Goal: Task Accomplishment & Management: Use online tool/utility

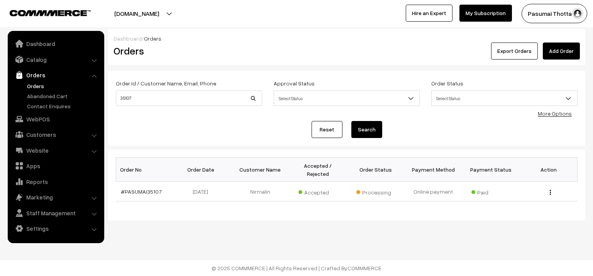
click at [108, 96] on div "Dashboard / Orders Orders Export Orders Add Order Order Id / Customer Name, Ema…" at bounding box center [296, 124] width 593 height 191
type input "96002 0 2664"
click at [351, 121] on button "Search" at bounding box center [366, 129] width 31 height 17
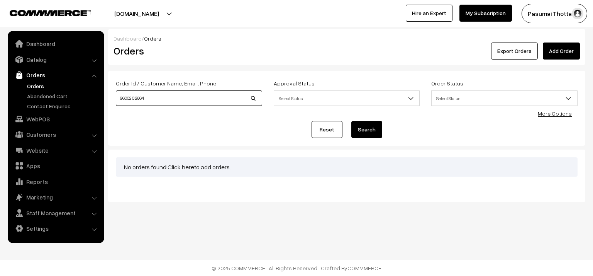
click at [135, 98] on input "96002 0 2664" at bounding box center [189, 97] width 146 height 15
click at [138, 97] on input "960020 2664" at bounding box center [189, 97] width 146 height 15
type input "9600202664"
click at [367, 130] on button "Search" at bounding box center [366, 129] width 31 height 17
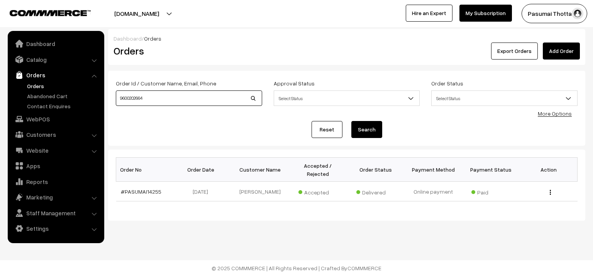
drag, startPoint x: 152, startPoint y: 100, endPoint x: 102, endPoint y: 98, distance: 51.0
click at [102, 98] on body "Thank you for showing interest. Our team will call you shortly. Close pasumaith…" at bounding box center [296, 138] width 593 height 276
type input "SARANYA"
click at [351, 121] on button "Search" at bounding box center [366, 129] width 31 height 17
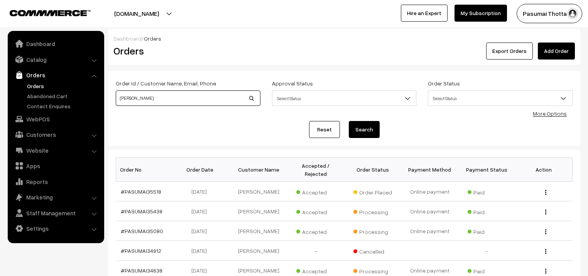
drag, startPoint x: 156, startPoint y: 99, endPoint x: 107, endPoint y: 99, distance: 49.8
click at [107, 99] on div "Dashboard / Orders Orders Export Orders Add Order Order Id / Customer Name, Ema…" at bounding box center [294, 227] width 588 height 396
type input "99625 88419"
click at [349, 121] on button "Search" at bounding box center [364, 129] width 31 height 17
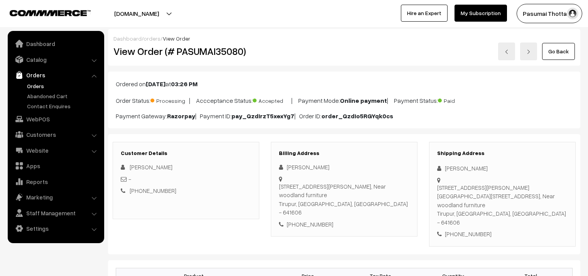
scroll to position [93, 0]
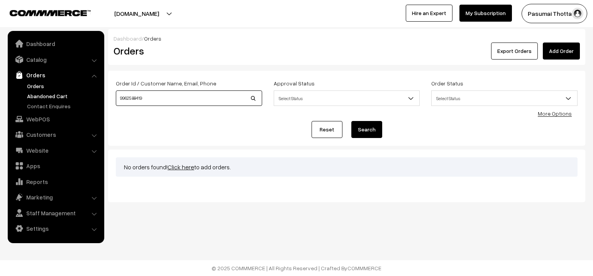
drag, startPoint x: 181, startPoint y: 92, endPoint x: 97, endPoint y: 96, distance: 83.9
click at [97, 96] on body "Thank you for showing interest. Our team will call you shortly. Close [DOMAIN_N…" at bounding box center [296, 138] width 593 height 276
type input "SARADAAMNI"
click at [351, 121] on button "Search" at bounding box center [366, 129] width 31 height 17
click at [361, 131] on button "Search" at bounding box center [366, 129] width 31 height 17
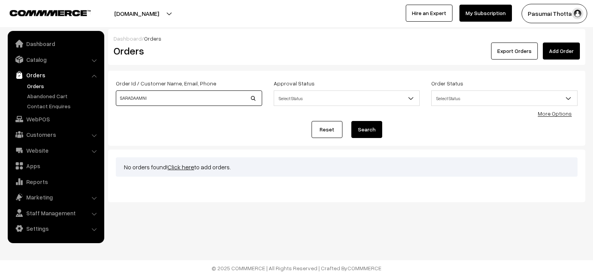
drag, startPoint x: 162, startPoint y: 104, endPoint x: 116, endPoint y: 98, distance: 46.7
click at [116, 98] on input "SARADAAMNI" at bounding box center [189, 97] width 146 height 15
type input "[PERSON_NAME]"
click at [351, 121] on button "Search" at bounding box center [366, 129] width 31 height 17
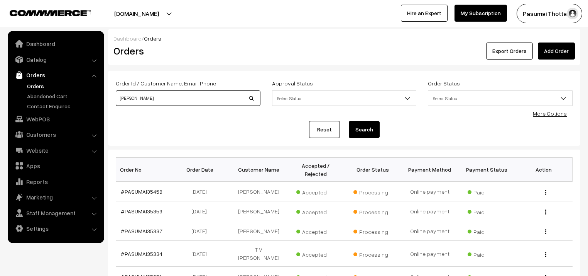
drag, startPoint x: 161, startPoint y: 96, endPoint x: 109, endPoint y: 91, distance: 51.6
click at [109, 91] on div "Order Id / Customer Name, Email, Phone [PERSON_NAME] Approval Status Select Sta…" at bounding box center [344, 108] width 472 height 75
type input "9094983075"
click at [349, 121] on button "Search" at bounding box center [364, 129] width 31 height 17
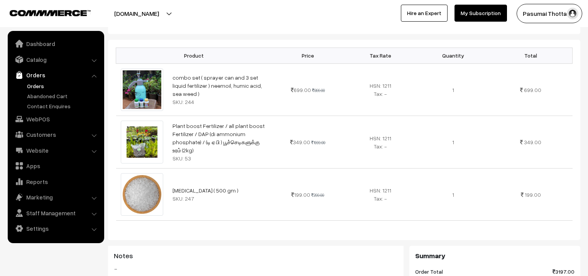
scroll to position [216, 0]
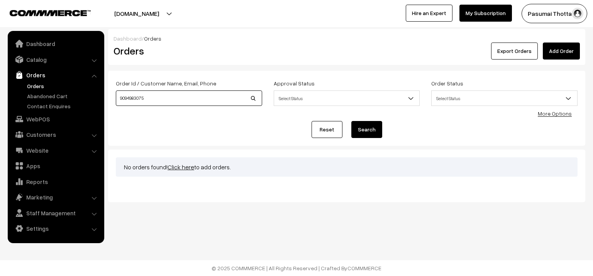
drag, startPoint x: 152, startPoint y: 100, endPoint x: 110, endPoint y: 97, distance: 41.8
click at [110, 97] on div "Order Id / Customer Name, Email, Phone 9094983075" at bounding box center [189, 94] width 158 height 32
type input "ANU"
click at [351, 121] on button "Search" at bounding box center [366, 129] width 31 height 17
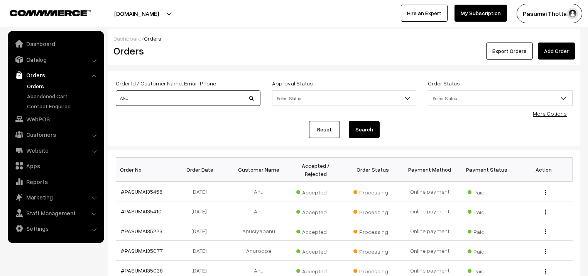
drag, startPoint x: 118, startPoint y: 100, endPoint x: 104, endPoint y: 99, distance: 13.9
click at [104, 99] on div "Dashboard / Orders Orders Export Orders Add Order Order Id / Customer Name, Ema…" at bounding box center [294, 227] width 588 height 396
type input "HARINI"
click at [349, 121] on button "Search" at bounding box center [364, 129] width 31 height 17
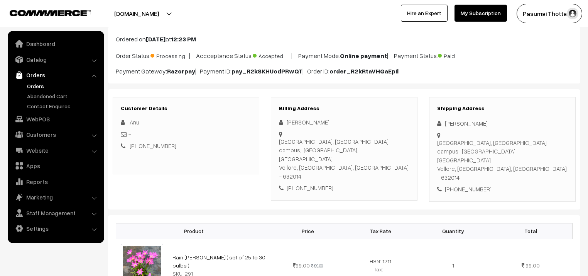
scroll to position [93, 0]
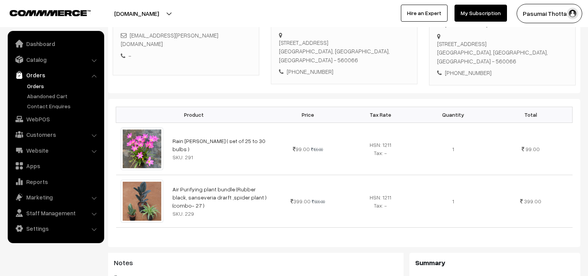
scroll to position [154, 0]
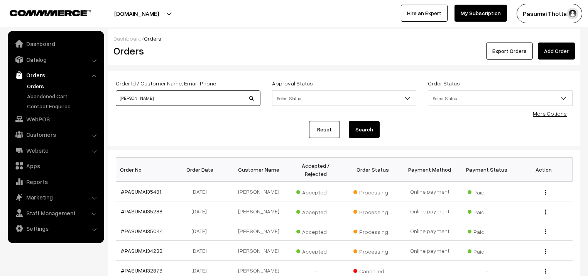
drag, startPoint x: 134, startPoint y: 97, endPoint x: 106, endPoint y: 94, distance: 27.9
click at [106, 94] on div "Dashboard / Orders Orders Export Orders Add Order Order Id / Customer Name, Ema…" at bounding box center [294, 227] width 588 height 396
type input "9451801933"
click at [349, 121] on button "Search" at bounding box center [364, 129] width 31 height 17
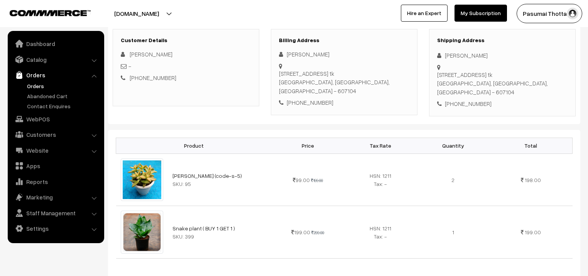
scroll to position [124, 0]
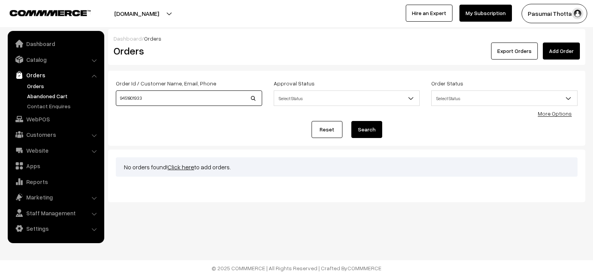
drag, startPoint x: 171, startPoint y: 97, endPoint x: 93, endPoint y: 94, distance: 78.0
click at [93, 94] on body "Thank you for showing interest. Our team will call you shortly. Close [DOMAIN_N…" at bounding box center [296, 138] width 593 height 276
type input "35445"
click at [351, 121] on button "Search" at bounding box center [366, 129] width 31 height 17
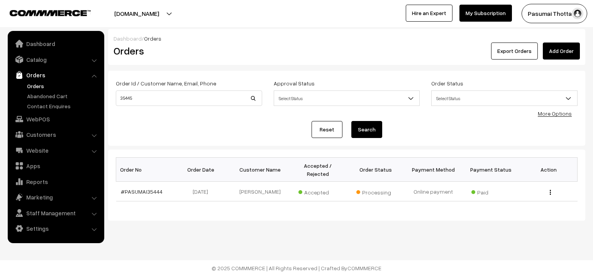
click at [378, 134] on button "Search" at bounding box center [366, 129] width 31 height 17
drag, startPoint x: 142, startPoint y: 101, endPoint x: 102, endPoint y: 97, distance: 40.3
click at [102, 97] on body "Thank you for showing interest. Our team will call you shortly. Close pasumaith…" at bounding box center [296, 138] width 593 height 276
type input "35445"
click at [351, 121] on button "Search" at bounding box center [366, 129] width 31 height 17
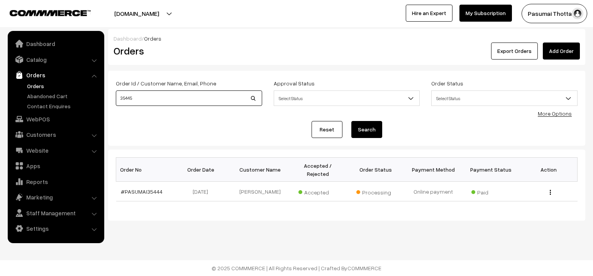
drag, startPoint x: 147, startPoint y: 97, endPoint x: 75, endPoint y: 101, distance: 71.9
click at [75, 101] on body "Thank you for showing interest. Our team will call you shortly. Close [DOMAIN_N…" at bounding box center [296, 138] width 593 height 276
type input "VINOTH"
click at [351, 121] on button "Search" at bounding box center [366, 129] width 31 height 17
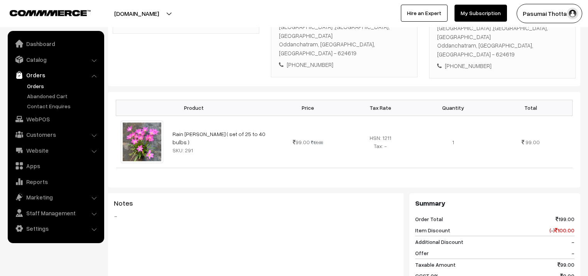
scroll to position [124, 0]
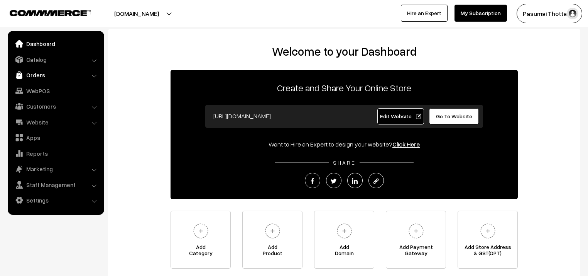
click at [36, 79] on link "Orders" at bounding box center [56, 75] width 92 height 14
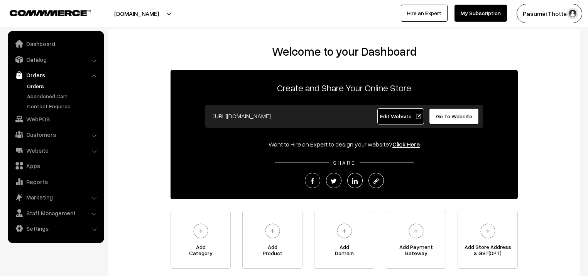
click at [35, 85] on link "Orders" at bounding box center [63, 86] width 76 height 8
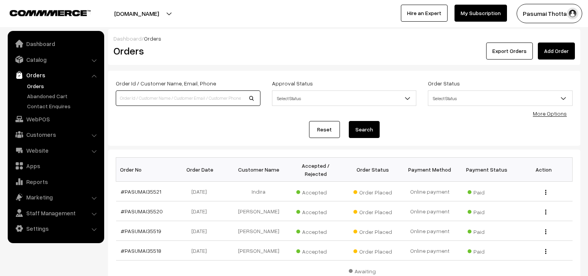
click at [157, 100] on input at bounding box center [188, 97] width 145 height 15
click at [127, 98] on input "VINITH S" at bounding box center [188, 97] width 145 height 15
type input "VINOTH S"
click at [349, 121] on button "Search" at bounding box center [364, 129] width 31 height 17
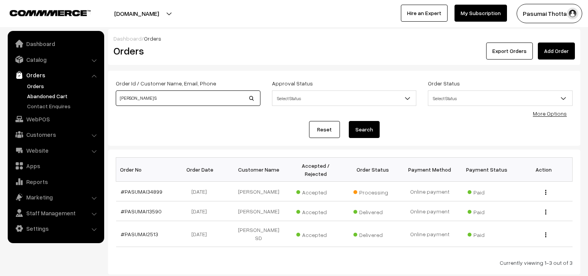
drag, startPoint x: 169, startPoint y: 97, endPoint x: 96, endPoint y: 94, distance: 73.8
click at [96, 94] on body "Thank you for showing interest. Our team will call you shortly. Close [DOMAIN_N…" at bounding box center [294, 162] width 588 height 324
click at [133, 99] on input "81250 88211" at bounding box center [188, 97] width 145 height 15
type input "8125088211"
click at [359, 128] on button "Search" at bounding box center [364, 129] width 31 height 17
